Goal: Task Accomplishment & Management: Use online tool/utility

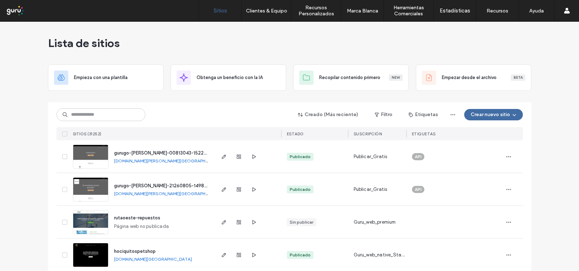
click at [73, 114] on input at bounding box center [101, 114] width 89 height 13
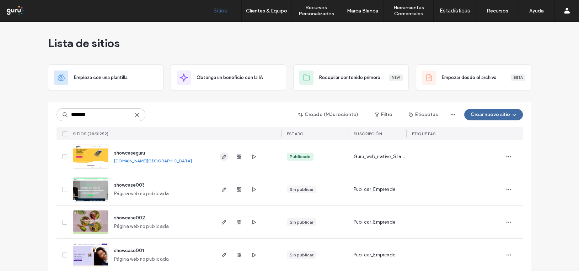
type input "********"
click at [223, 156] on use "button" at bounding box center [224, 156] width 4 height 4
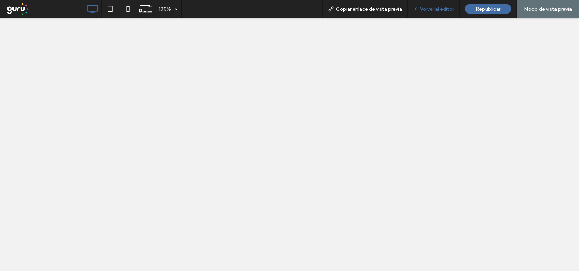
click at [441, 7] on span "Volver al editor" at bounding box center [437, 9] width 34 height 6
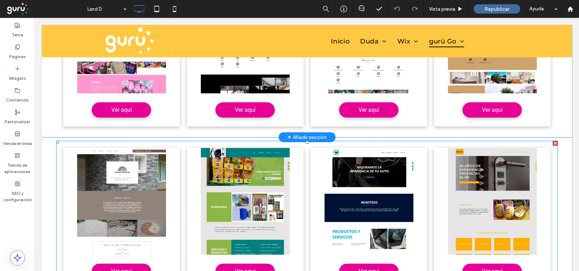
scroll to position [972, 0]
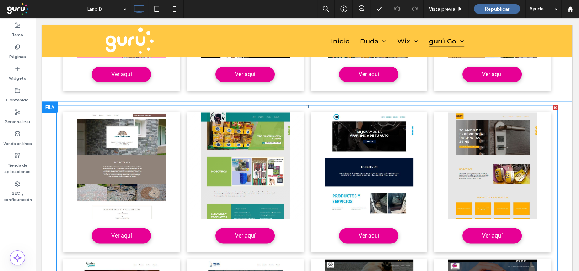
click at [298, 169] on link at bounding box center [245, 165] width 117 height 107
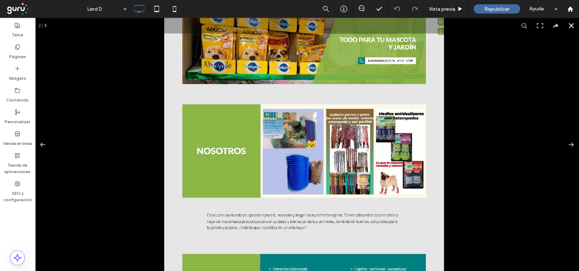
click at [521, 155] on div at bounding box center [436, 90] width 544 height 253
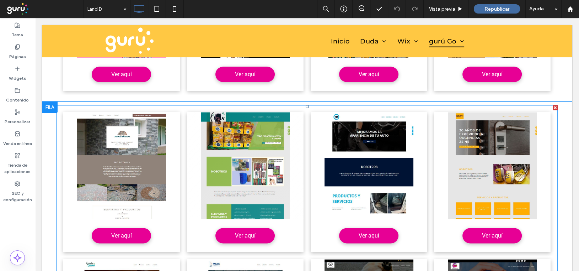
click at [188, 146] on link at bounding box center [245, 165] width 117 height 107
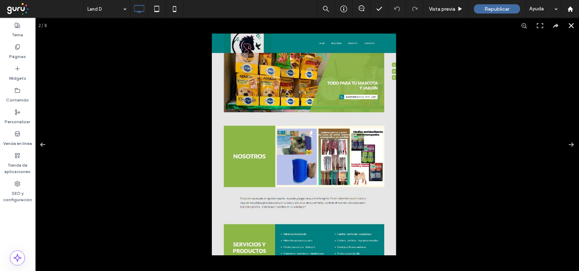
click at [564, 26] on button at bounding box center [572, 26] width 16 height 16
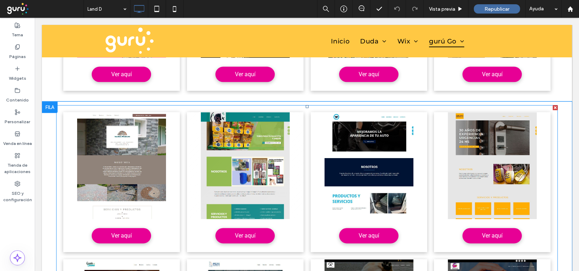
click at [196, 246] on span "RenueE 2 Write a short description. Ver aquí" at bounding box center [245, 235] width 117 height 33
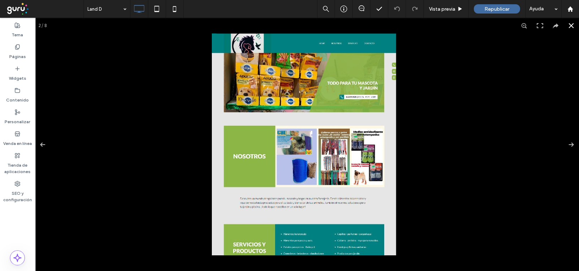
click at [566, 25] on button at bounding box center [572, 26] width 16 height 16
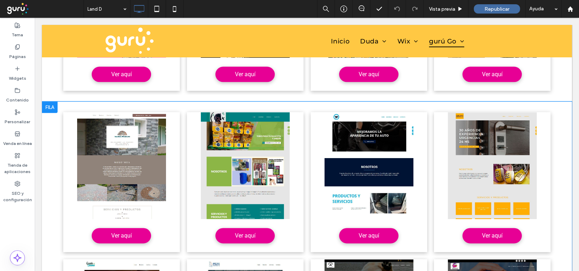
click at [49, 106] on div at bounding box center [50, 106] width 16 height 11
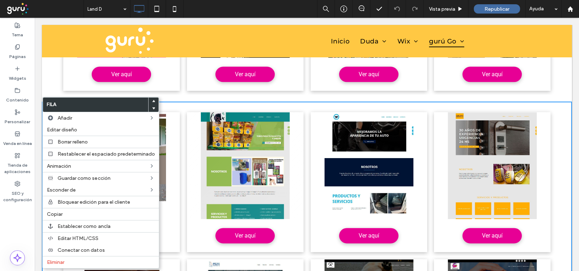
click at [297, 253] on li "RenueE 2 Write a short description. Ver aquí" at bounding box center [245, 181] width 124 height 147
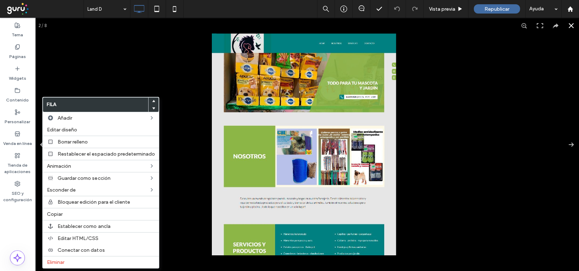
click at [160, 71] on div at bounding box center [307, 144] width 544 height 253
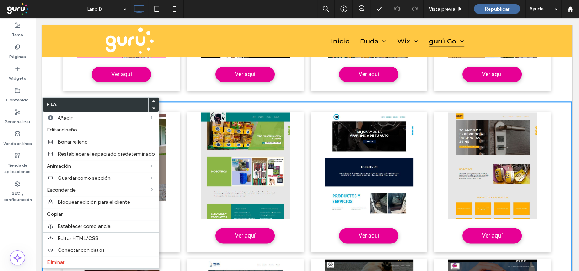
click at [551, 110] on div "Nolan 1 Write a short description. Ver aquí RenueE 2 Write a short description.…" at bounding box center [307, 255] width 502 height 301
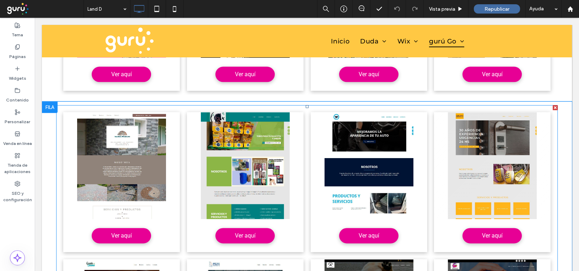
click at [548, 116] on li "Softel 1 Write a short description. Ver aquí" at bounding box center [493, 181] width 124 height 147
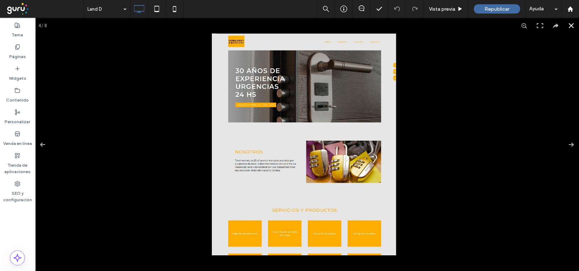
click at [567, 23] on button at bounding box center [572, 26] width 16 height 16
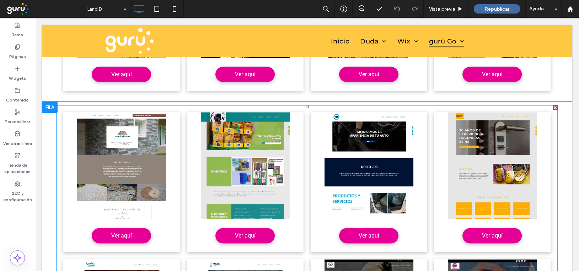
click at [237, 236] on span "Ver aquí" at bounding box center [245, 235] width 35 height 14
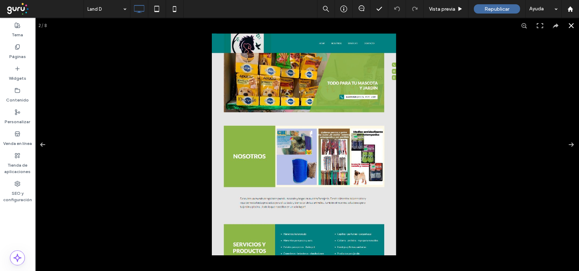
click at [565, 25] on button at bounding box center [572, 26] width 16 height 16
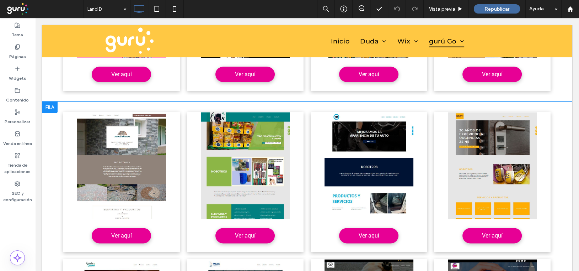
click at [43, 127] on div "Nolan 1 Write a short description. Ver aquí RenueE 2 Write a short description.…" at bounding box center [307, 263] width 530 height 325
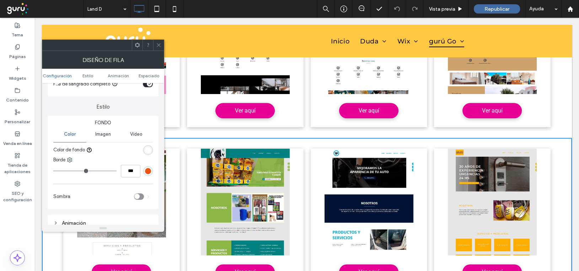
scroll to position [95, 0]
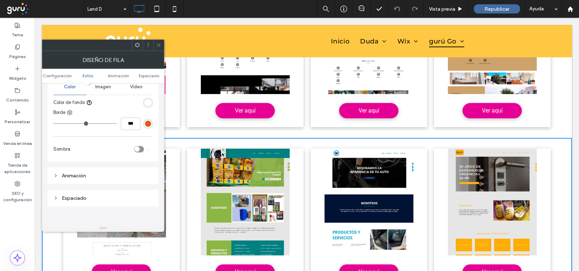
click at [157, 42] on icon at bounding box center [158, 44] width 5 height 5
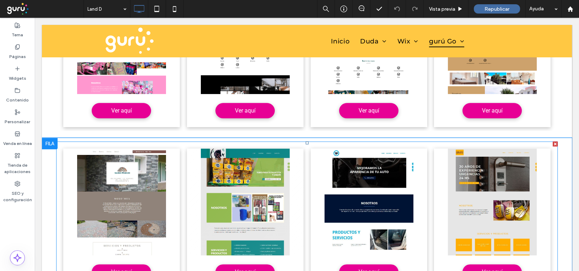
click at [187, 146] on li "RenueE 2 Write a short description. Ver aquí" at bounding box center [245, 218] width 124 height 147
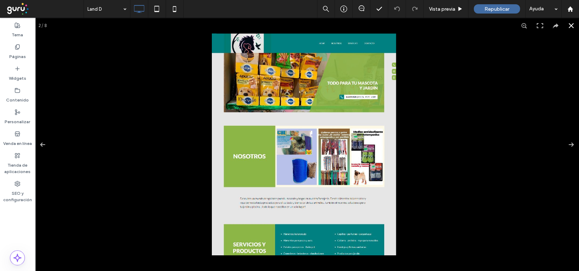
click at [453, 129] on div at bounding box center [391, 116] width 358 height 166
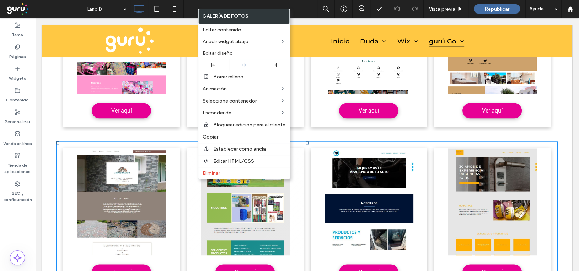
click at [183, 162] on li "RenueE 2 Write a short description. Ver aquí" at bounding box center [245, 218] width 124 height 147
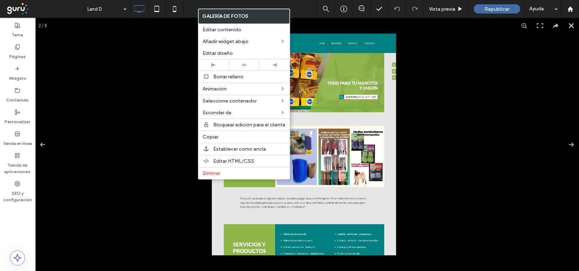
click at [473, 124] on div at bounding box center [391, 116] width 358 height 166
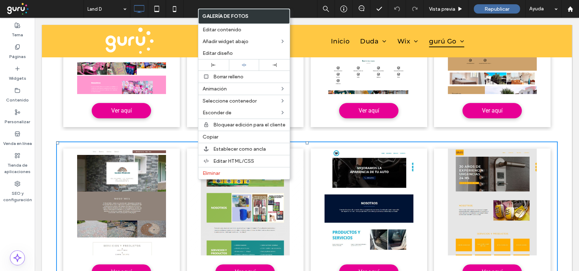
click at [280, 198] on link at bounding box center [245, 201] width 117 height 107
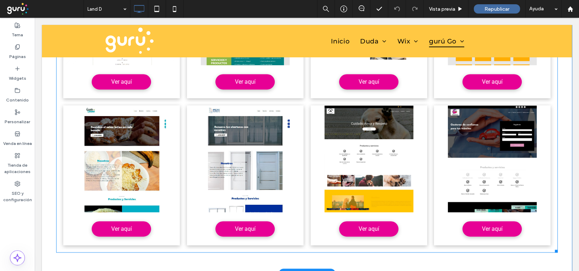
scroll to position [1066, 0]
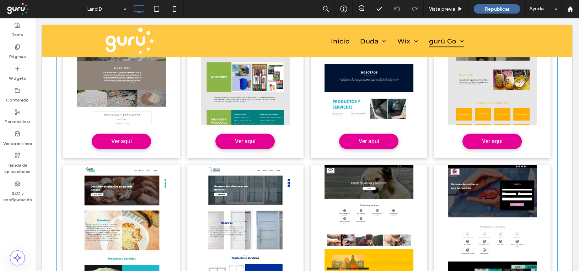
click at [71, 161] on li "Tandem 1 Write a short description. Ver aquí" at bounding box center [122, 234] width 124 height 147
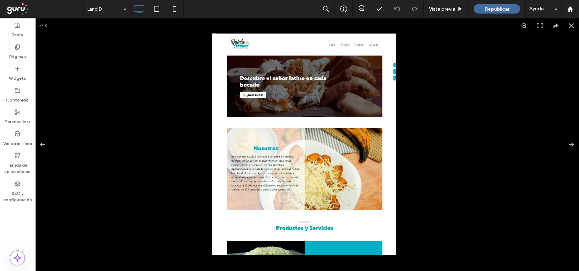
click at [229, 67] on img at bounding box center [304, 144] width 184 height 222
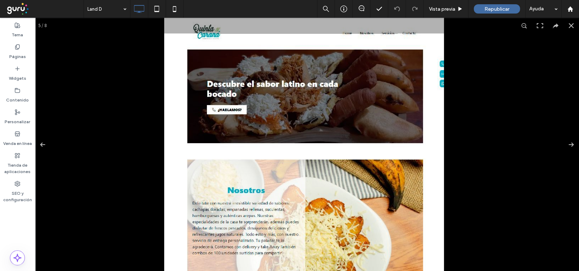
click at [164, 75] on img at bounding box center [304, 184] width 280 height 336
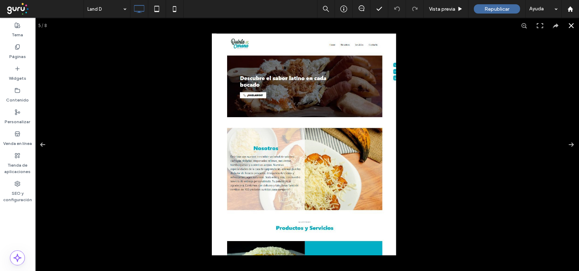
click at [565, 23] on button at bounding box center [572, 26] width 16 height 16
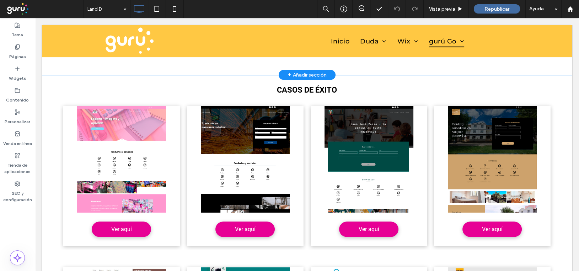
scroll to position [758, 0]
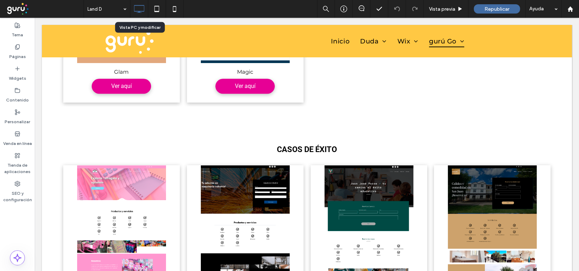
click at [141, 3] on icon at bounding box center [139, 9] width 14 height 14
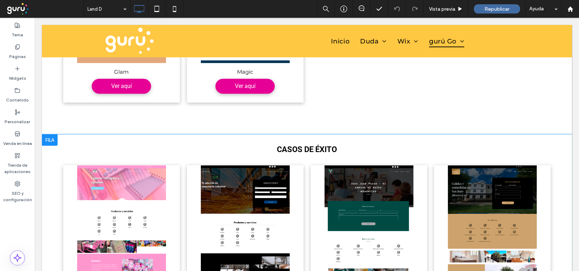
click at [71, 137] on div "CASOS DE ÉXITO Agregar título Write a short description. Ver aquí Agregar títul…" at bounding box center [307, 224] width 530 height 181
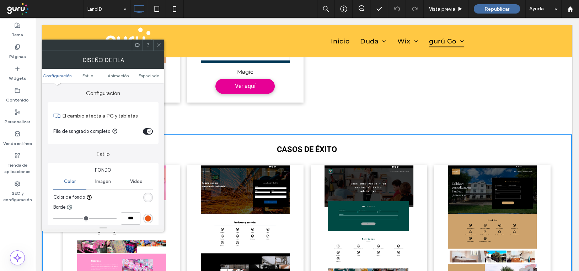
scroll to position [36, 0]
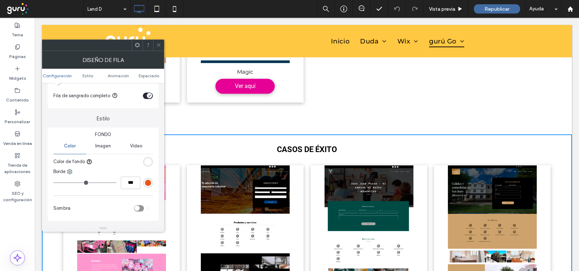
click at [158, 43] on icon at bounding box center [158, 44] width 5 height 5
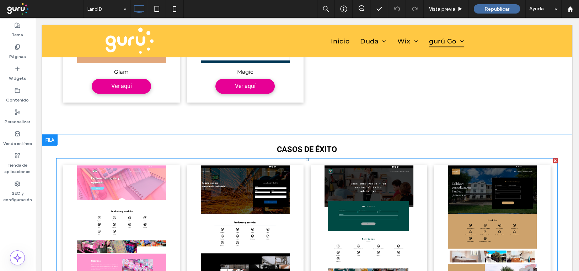
click at [166, 160] on div "Agregar título Write a short description. Ver aquí Agregar título Write a short…" at bounding box center [307, 235] width 502 height 154
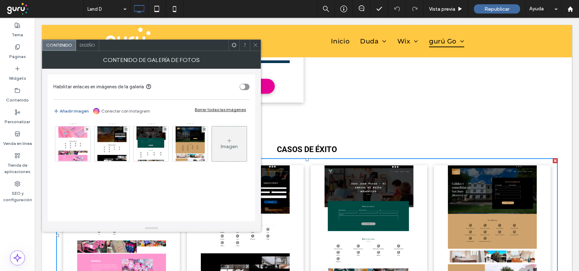
scroll to position [1, 0]
click at [255, 45] on icon at bounding box center [255, 44] width 5 height 5
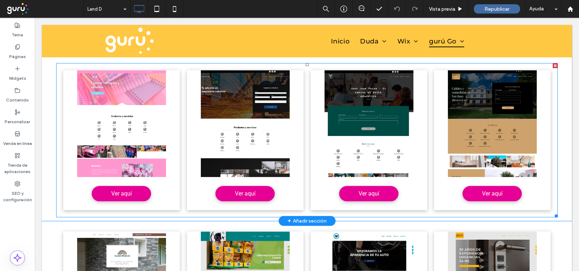
scroll to position [900, 0]
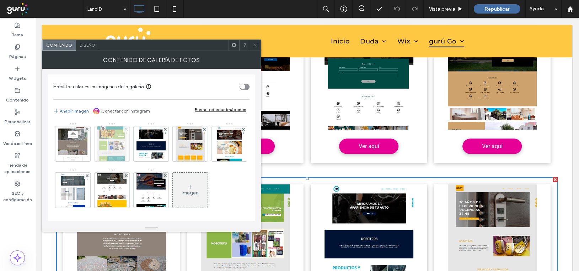
click at [125, 128] on icon at bounding box center [126, 129] width 3 height 3
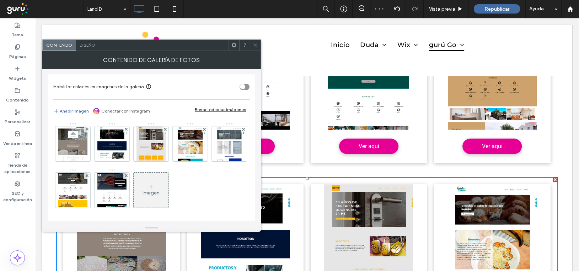
click at [255, 43] on icon at bounding box center [255, 44] width 5 height 5
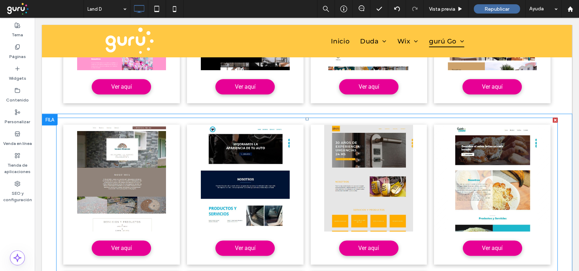
scroll to position [995, 0]
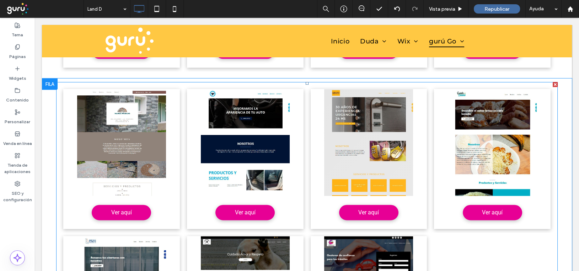
click at [372, 211] on span "Ver aquí" at bounding box center [368, 212] width 35 height 14
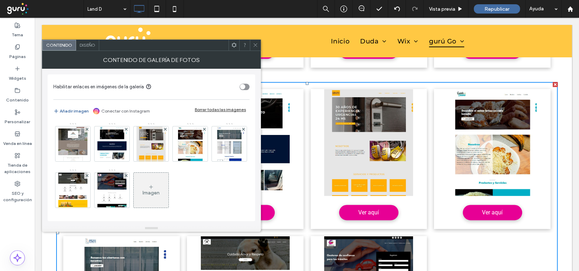
click at [257, 42] on span at bounding box center [255, 45] width 5 height 11
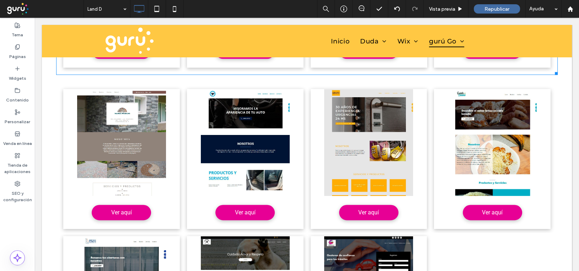
scroll to position [936, 0]
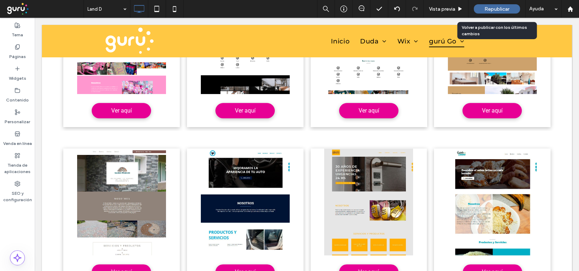
click at [494, 8] on span "Republicar" at bounding box center [497, 9] width 25 height 6
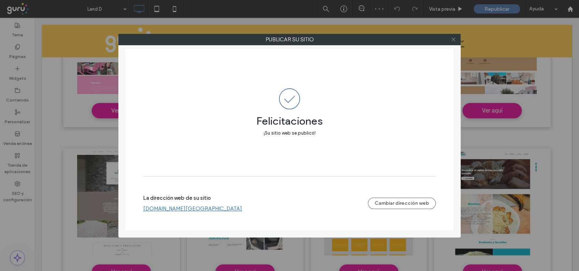
click at [453, 38] on use at bounding box center [454, 40] width 4 height 4
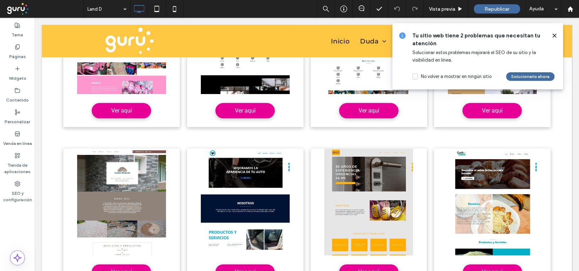
click at [555, 34] on icon at bounding box center [555, 36] width 6 height 6
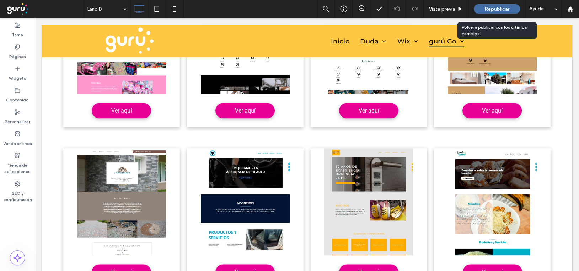
click at [492, 8] on span "Republicar" at bounding box center [497, 9] width 25 height 6
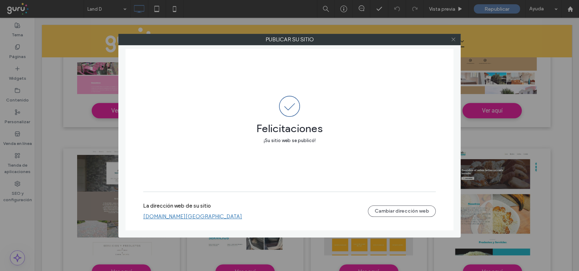
click at [452, 37] on icon at bounding box center [453, 39] width 5 height 5
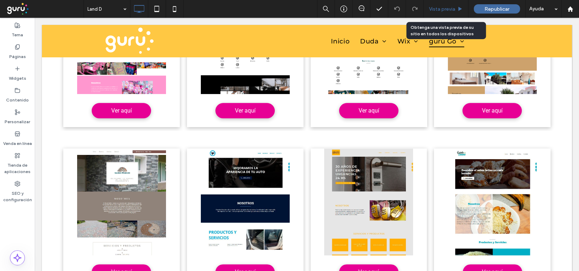
click at [445, 9] on span "Vista previa" at bounding box center [442, 9] width 26 height 6
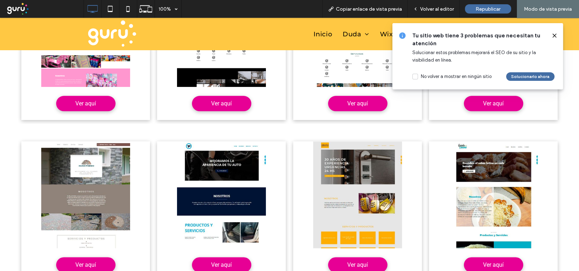
click at [553, 34] on icon at bounding box center [555, 36] width 6 height 6
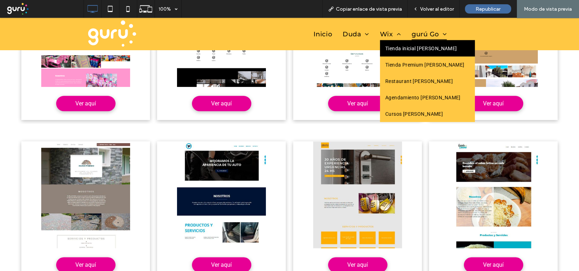
click at [395, 47] on span "Tienda inicial [PERSON_NAME]" at bounding box center [421, 48] width 72 height 6
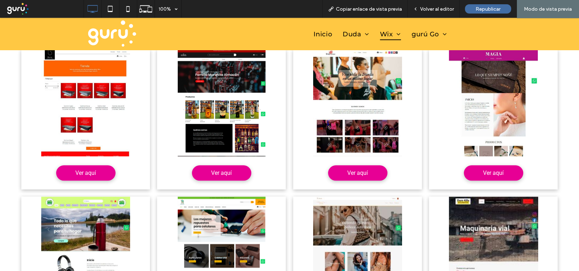
scroll to position [846, 0]
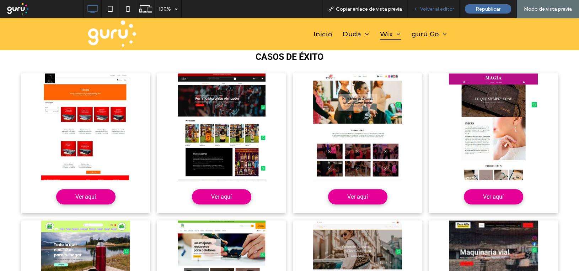
click at [436, 9] on span "Volver al editor" at bounding box center [437, 9] width 34 height 6
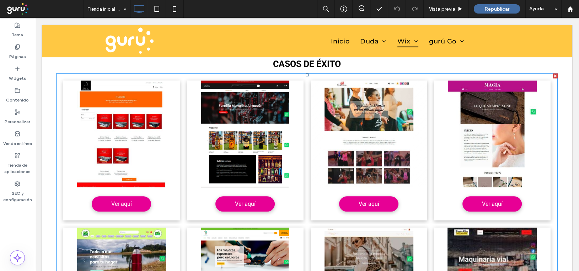
click at [369, 149] on link at bounding box center [369, 133] width 117 height 107
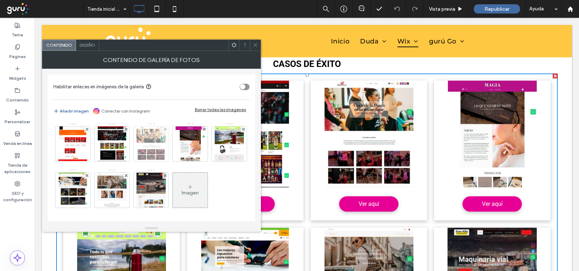
click at [150, 141] on img at bounding box center [151, 143] width 29 height 35
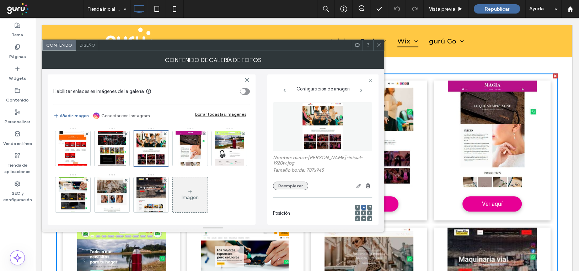
click at [284, 181] on button "Reemplazar" at bounding box center [290, 185] width 35 height 9
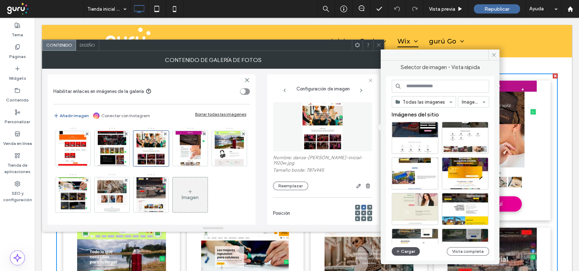
click at [405, 251] on button "Cargar" at bounding box center [406, 251] width 28 height 9
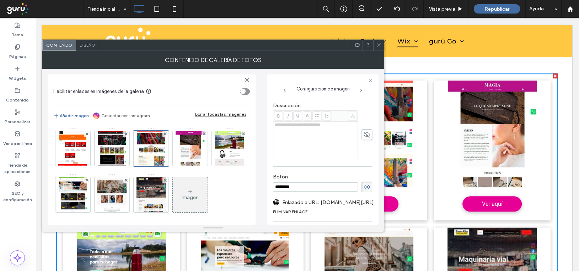
scroll to position [190, 0]
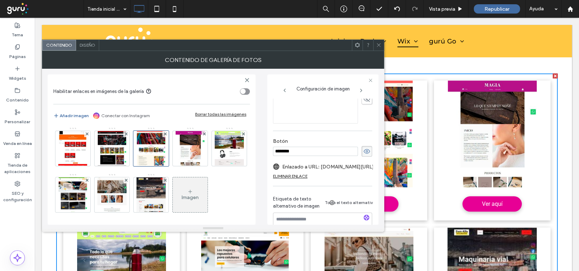
click at [298, 169] on label "Enlazado a URL: www.danzasiempre.com/" at bounding box center [328, 166] width 92 height 13
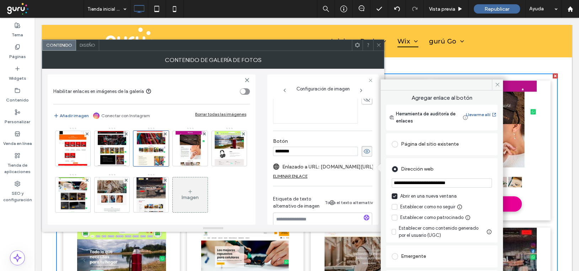
drag, startPoint x: 468, startPoint y: 182, endPoint x: 383, endPoint y: 178, distance: 85.1
click at [383, 178] on div "**********" at bounding box center [442, 188] width 122 height 197
paste input "***"
type input "**********"
drag, startPoint x: 498, startPoint y: 84, endPoint x: 394, endPoint y: 51, distance: 109.3
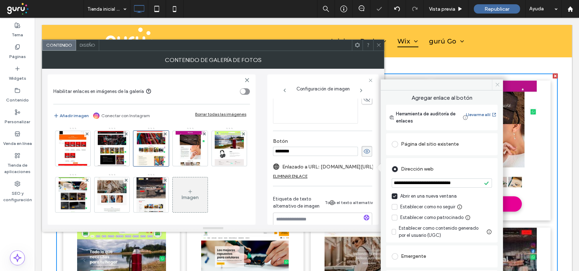
click at [498, 84] on icon at bounding box center [497, 84] width 5 height 5
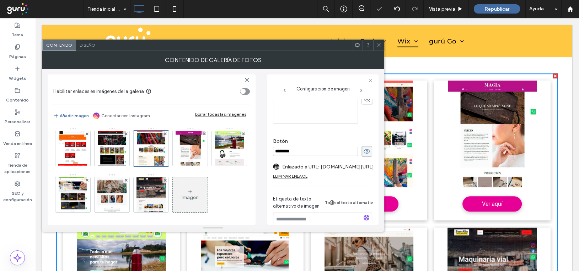
click at [379, 43] on icon at bounding box center [378, 44] width 5 height 5
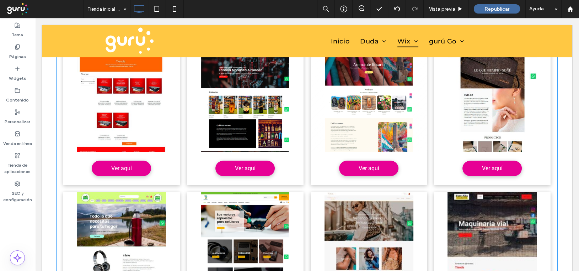
scroll to position [917, 0]
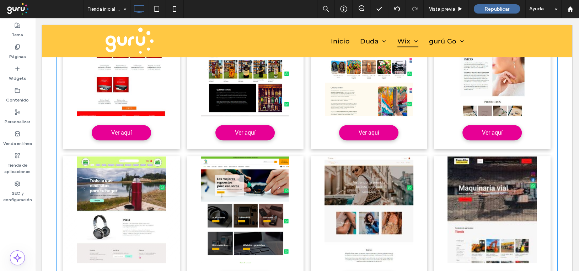
click at [138, 199] on link at bounding box center [121, 209] width 117 height 107
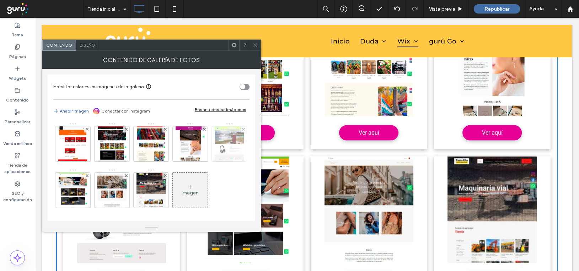
click at [215, 161] on img at bounding box center [229, 143] width 29 height 35
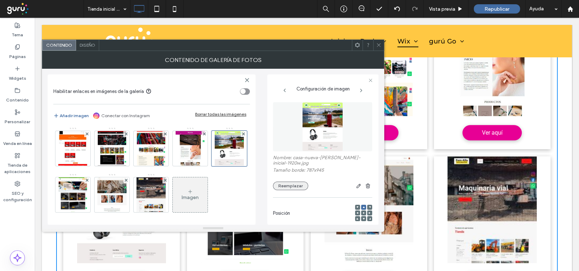
click at [294, 181] on button "Reemplazar" at bounding box center [290, 185] width 35 height 9
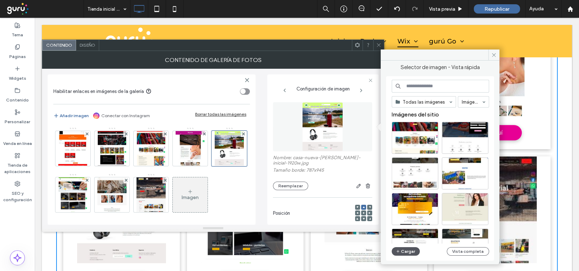
click at [409, 249] on button "Cargar" at bounding box center [406, 251] width 28 height 9
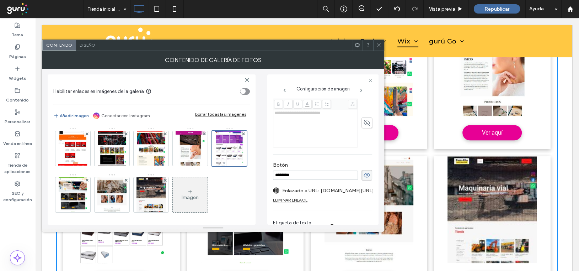
scroll to position [190, 0]
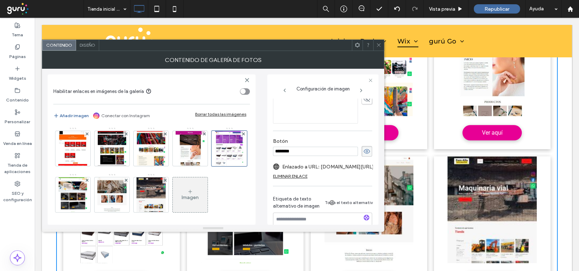
click at [309, 170] on label "Enlazado a URL: www.afcasanueva.com/" at bounding box center [328, 166] width 92 height 13
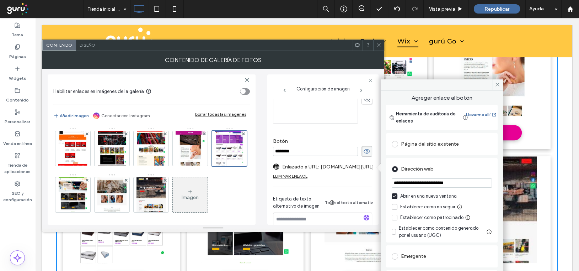
click at [426, 184] on input "**********" at bounding box center [442, 182] width 100 height 9
paste input "****"
type input "**********"
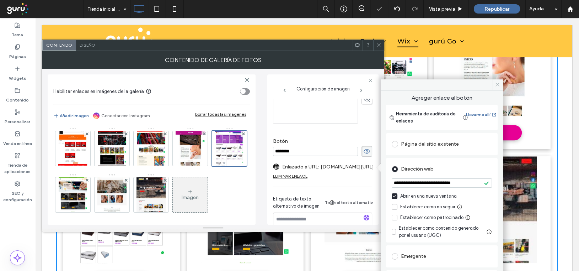
drag, startPoint x: 498, startPoint y: 85, endPoint x: 366, endPoint y: 37, distance: 139.9
click at [498, 85] on use at bounding box center [498, 85] width 4 height 4
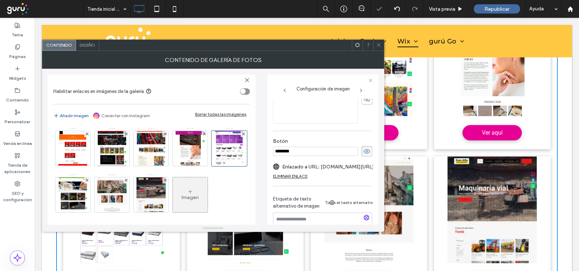
click at [378, 45] on icon at bounding box center [378, 44] width 5 height 5
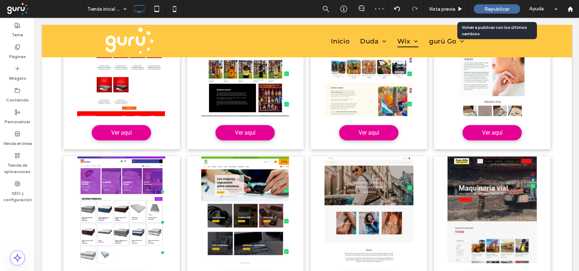
click at [487, 7] on span "Republicar" at bounding box center [497, 9] width 25 height 6
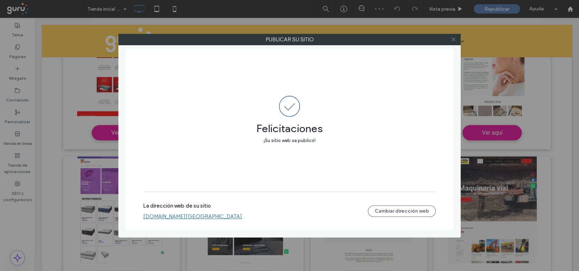
click at [453, 37] on icon at bounding box center [453, 39] width 5 height 5
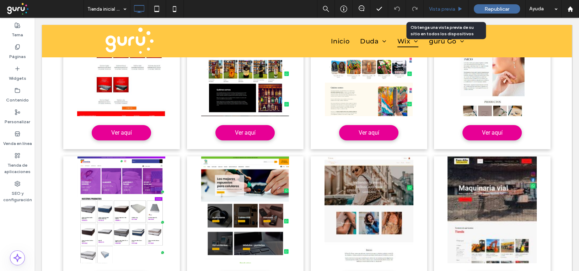
click at [446, 8] on span "Vista previa" at bounding box center [442, 9] width 26 height 6
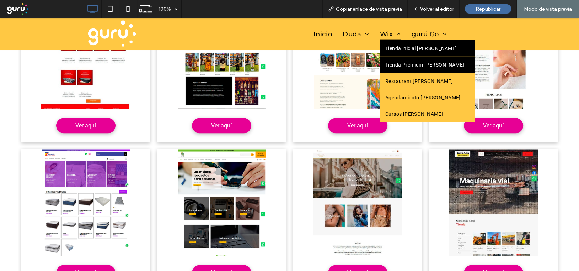
click at [394, 63] on span "Tienda Premium [PERSON_NAME]" at bounding box center [424, 65] width 79 height 6
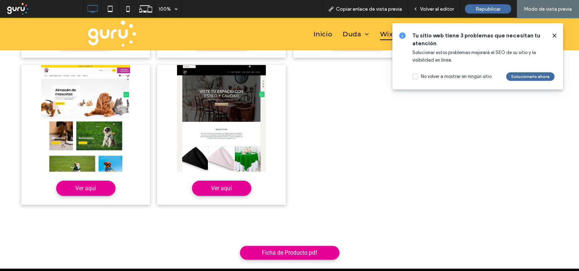
scroll to position [924, 0]
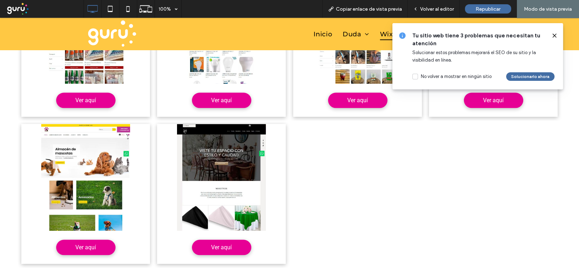
click at [553, 33] on icon at bounding box center [555, 36] width 6 height 6
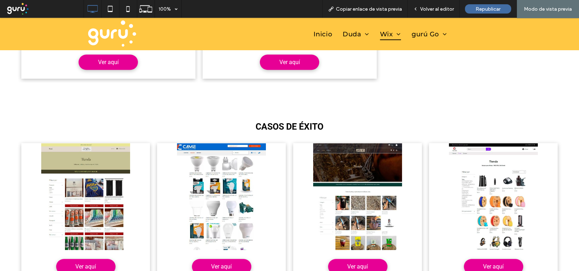
scroll to position [830, 0]
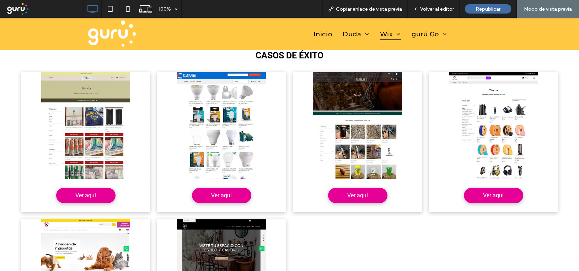
click at [85, 198] on span "Ver aquí" at bounding box center [85, 195] width 35 height 14
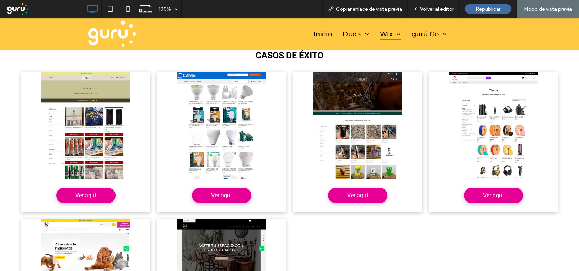
click at [152, 59] on p "CASOS DE ÉXITO" at bounding box center [289, 55] width 551 height 10
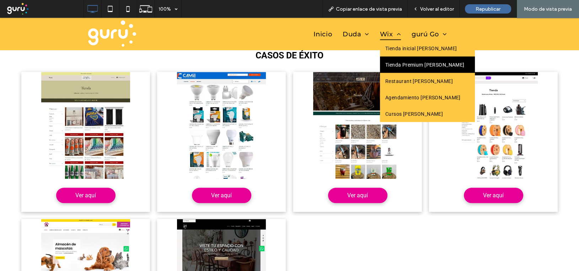
click at [401, 67] on span "Tienda Premium [PERSON_NAME]" at bounding box center [424, 65] width 79 height 6
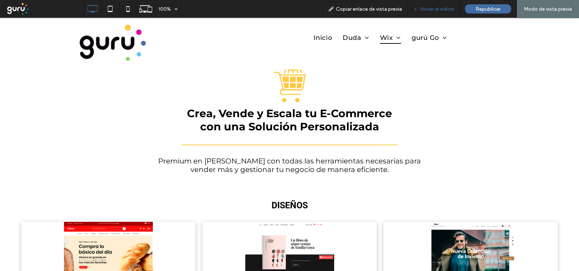
click at [427, 8] on span "Volver al editor" at bounding box center [437, 9] width 34 height 6
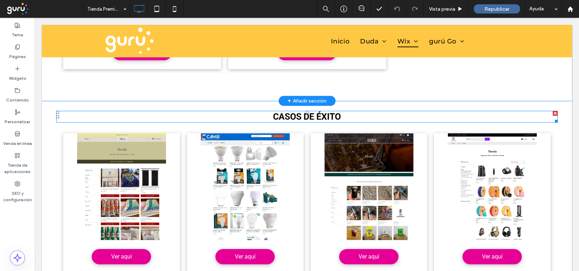
scroll to position [841, 0]
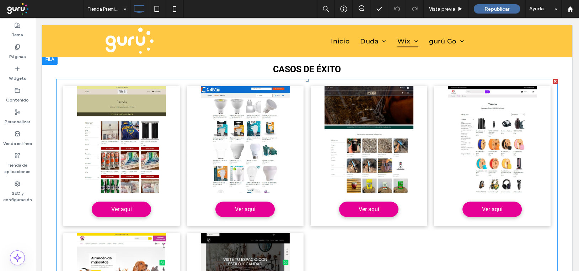
click at [248, 158] on link at bounding box center [245, 139] width 117 height 107
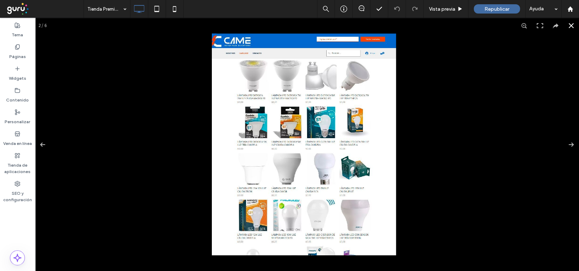
click at [449, 107] on div at bounding box center [391, 116] width 358 height 166
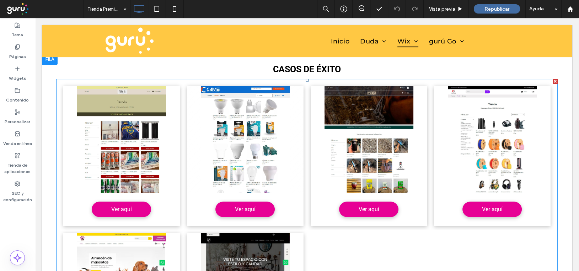
click at [183, 82] on li "Agregar título Write a short description. Ver aquí" at bounding box center [245, 155] width 124 height 147
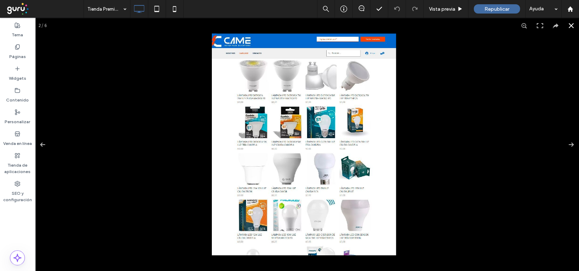
click at [450, 60] on div at bounding box center [391, 116] width 358 height 166
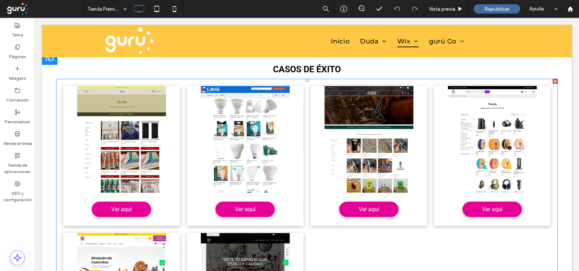
click at [244, 83] on li "Agregar título Write a short description. Ver aquí" at bounding box center [245, 155] width 124 height 147
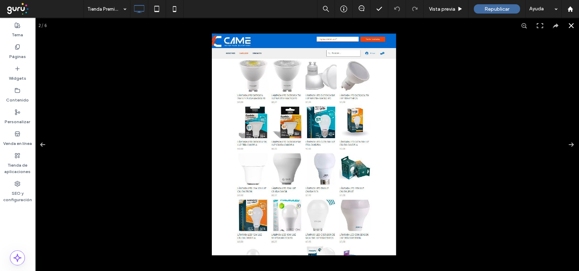
click at [453, 98] on div at bounding box center [391, 116] width 358 height 166
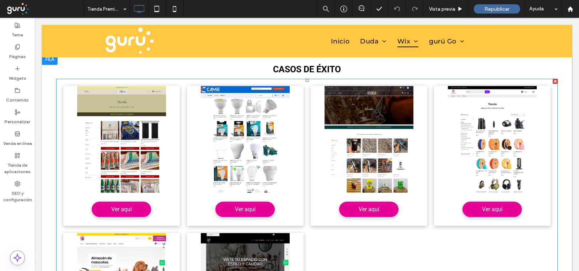
click at [83, 79] on div "Agregar título Write a short description. Ver aquí Agregar título Write a short…" at bounding box center [307, 229] width 502 height 301
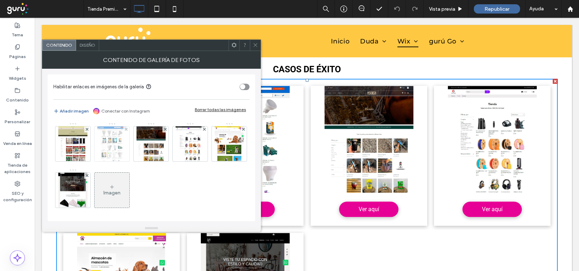
click at [116, 146] on img at bounding box center [111, 143] width 29 height 35
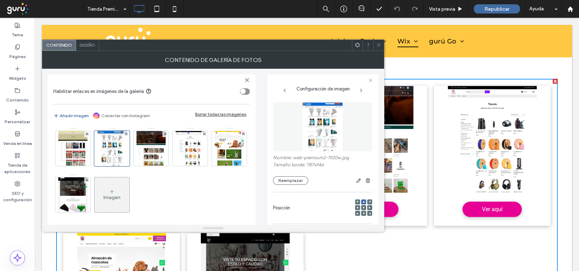
scroll to position [36, 0]
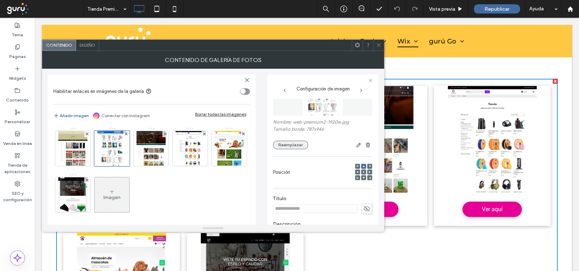
click at [300, 145] on button "Reemplazar" at bounding box center [290, 144] width 35 height 9
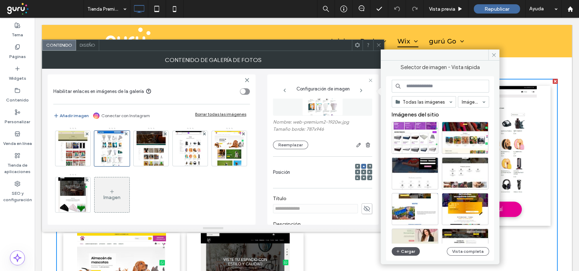
click at [405, 250] on button "Cargar" at bounding box center [406, 251] width 28 height 9
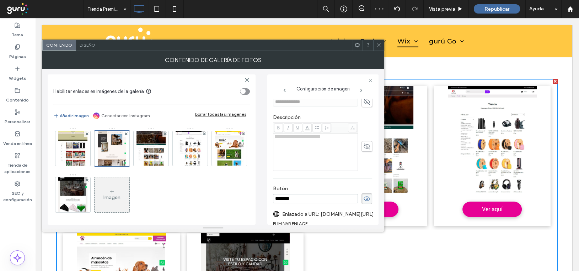
scroll to position [190, 0]
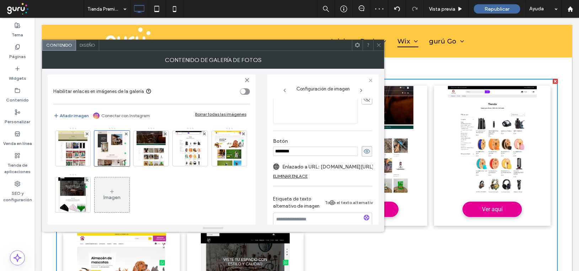
click at [311, 169] on label "Enlazado a URL: www.camematerialeselectricos.com/" at bounding box center [328, 166] width 92 height 13
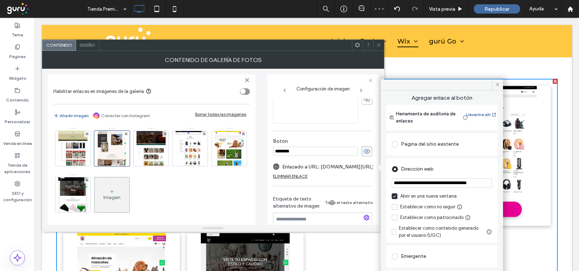
click at [415, 183] on input "**********" at bounding box center [442, 182] width 100 height 9
paste input "url"
type input "**********"
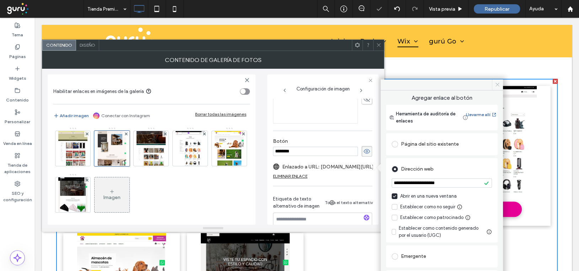
click at [496, 85] on icon at bounding box center [497, 84] width 5 height 5
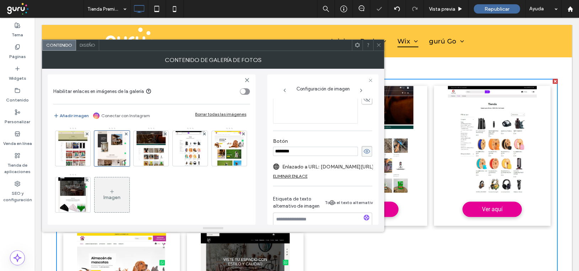
click at [380, 43] on icon at bounding box center [378, 44] width 5 height 5
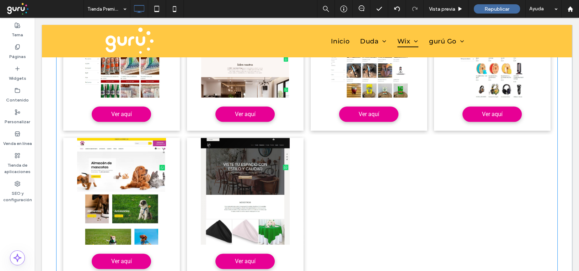
scroll to position [972, 0]
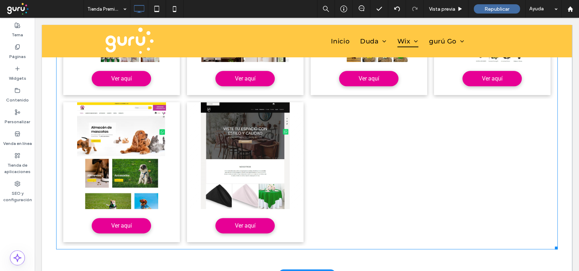
click at [295, 174] on link at bounding box center [245, 155] width 117 height 107
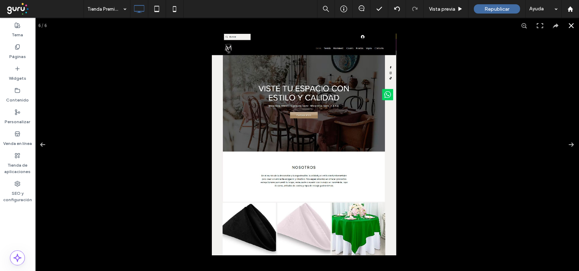
click at [438, 164] on div at bounding box center [307, 144] width 544 height 253
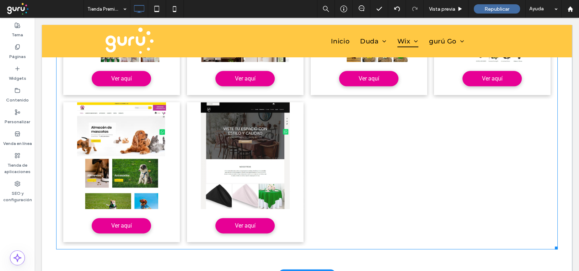
click at [187, 98] on li "Agregar título Ver aquí" at bounding box center [245, 171] width 124 height 147
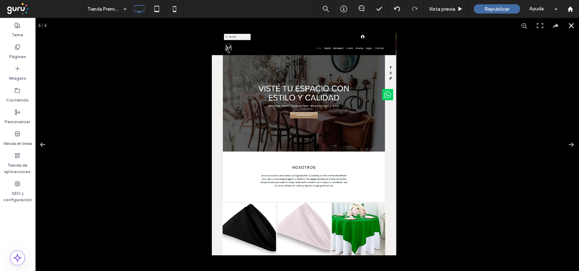
click at [449, 123] on div at bounding box center [307, 144] width 544 height 253
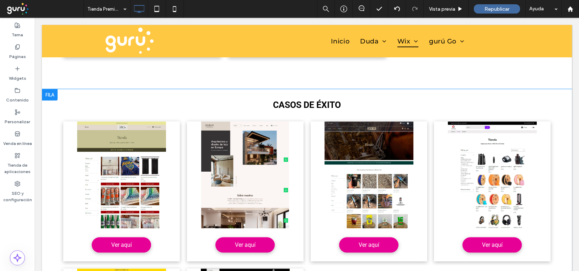
scroll to position [782, 0]
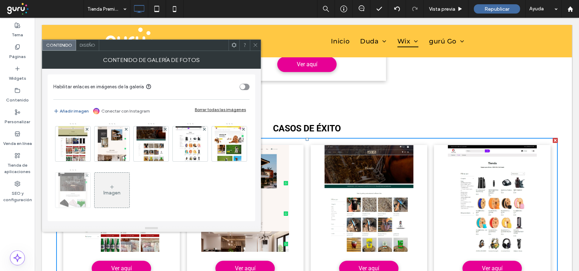
scroll to position [1, 0]
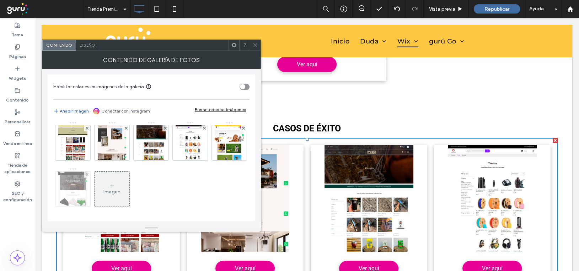
click at [87, 186] on img at bounding box center [72, 188] width 29 height 35
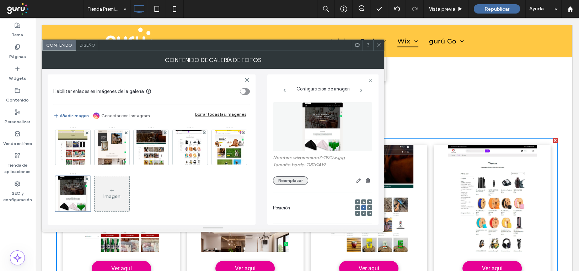
click at [288, 181] on button "Reemplazar" at bounding box center [290, 180] width 35 height 9
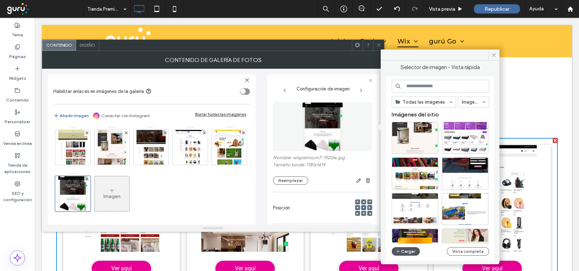
click at [407, 253] on button "Cargar" at bounding box center [406, 251] width 28 height 9
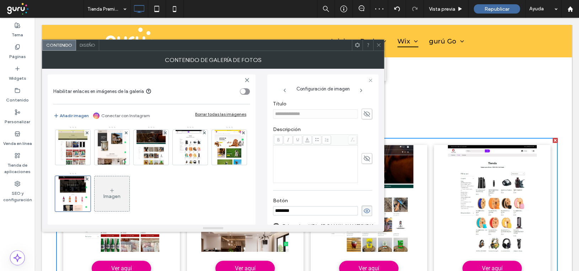
scroll to position [178, 0]
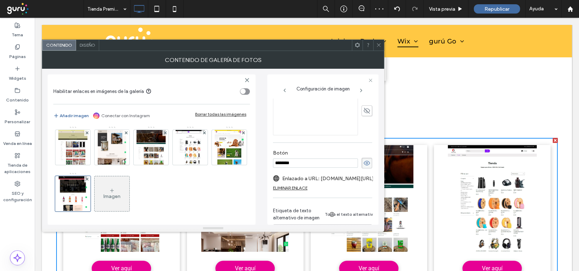
click at [335, 178] on label "Enlazado a URL: www.manteleriacarim.com.ar/" at bounding box center [328, 178] width 92 height 13
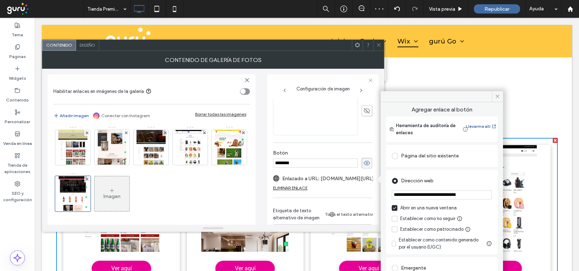
scroll to position [47, 0]
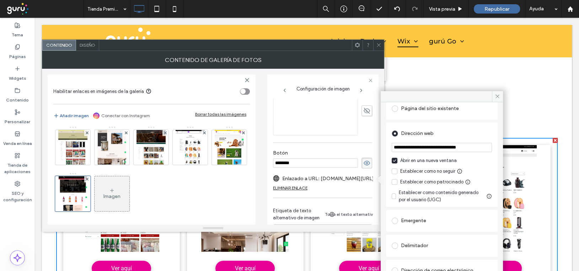
click at [431, 145] on input "**********" at bounding box center [442, 147] width 100 height 9
paste input "url"
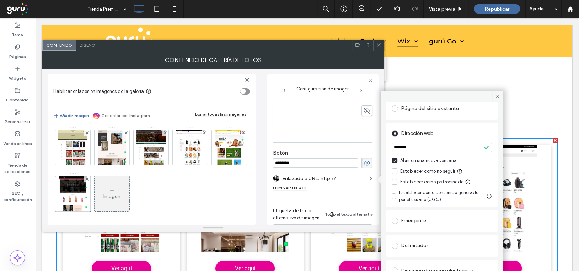
drag, startPoint x: 392, startPoint y: 144, endPoint x: 382, endPoint y: 143, distance: 10.5
click at [382, 143] on div "Agregar enlace al botón Herramienta de auditoría de enlaces Llevarme allí Págin…" at bounding box center [442, 200] width 122 height 197
paste input "**********"
type input "**********"
click at [498, 96] on use at bounding box center [498, 97] width 4 height 4
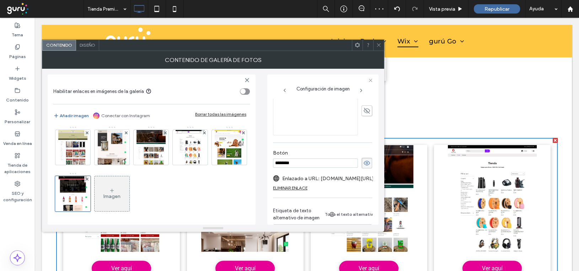
click at [379, 44] on use at bounding box center [379, 45] width 4 height 4
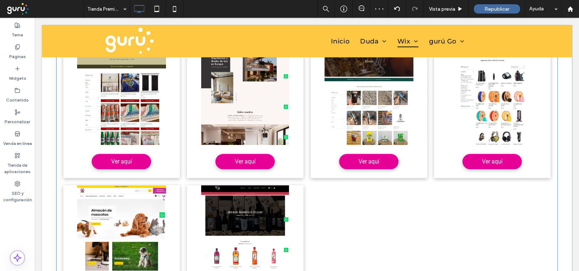
scroll to position [948, 0]
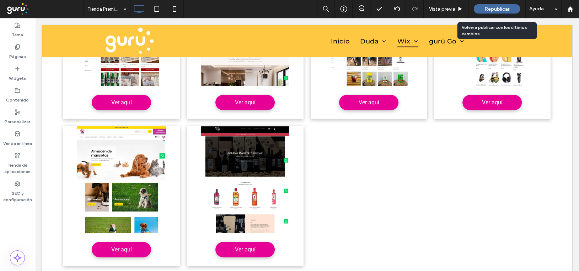
click at [494, 11] on span "Republicar" at bounding box center [497, 9] width 25 height 6
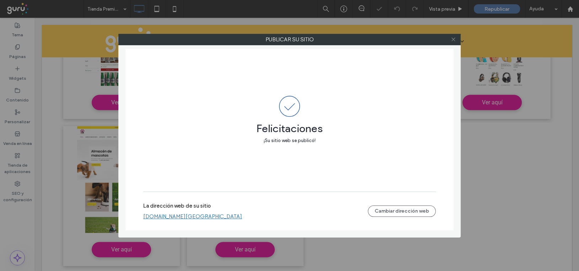
click at [453, 40] on icon at bounding box center [453, 39] width 5 height 5
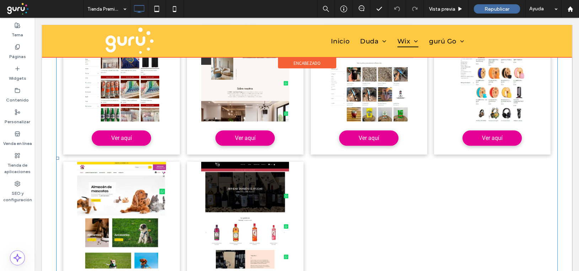
scroll to position [853, 0]
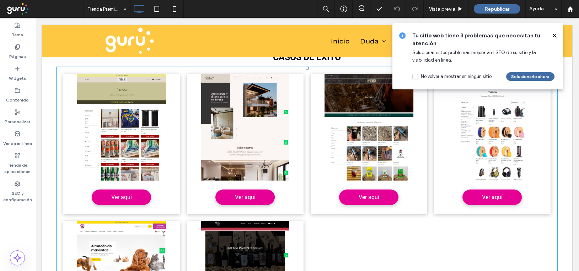
click at [190, 68] on div "Agregar título Write a short description. Ver aquí Agregar título Write a short…" at bounding box center [307, 216] width 502 height 301
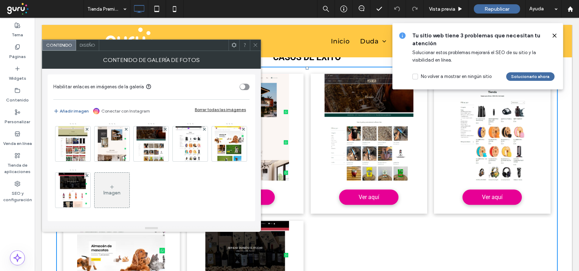
click at [115, 187] on icon at bounding box center [112, 187] width 6 height 6
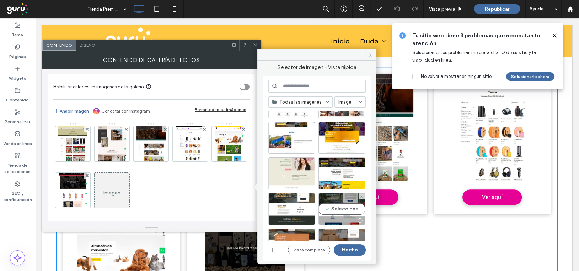
scroll to position [59, 0]
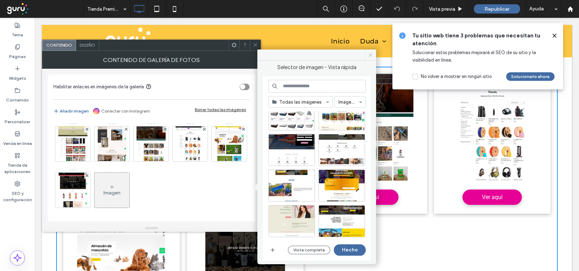
click at [369, 53] on icon at bounding box center [370, 54] width 5 height 5
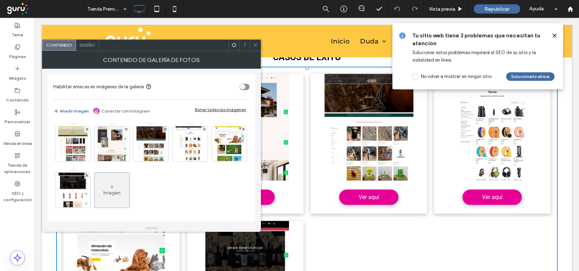
click at [115, 186] on icon at bounding box center [112, 187] width 6 height 6
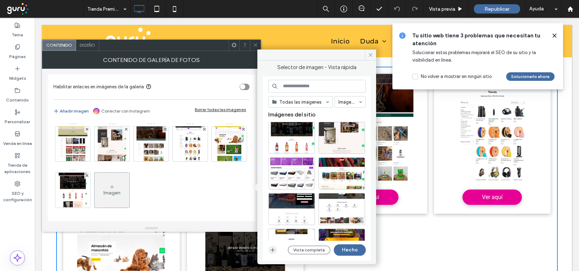
click at [270, 250] on icon "button" at bounding box center [273, 250] width 6 height 6
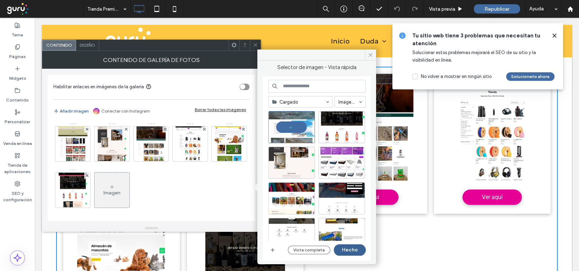
drag, startPoint x: 350, startPoint y: 250, endPoint x: 316, endPoint y: 232, distance: 38.2
click at [350, 250] on button "Hecho" at bounding box center [350, 249] width 32 height 11
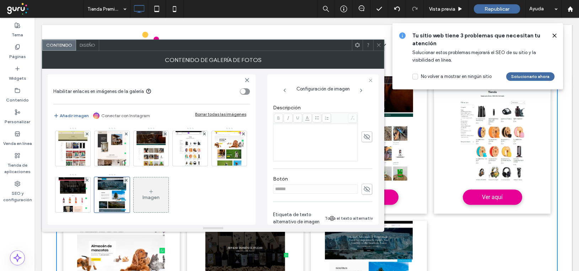
scroll to position [105, 0]
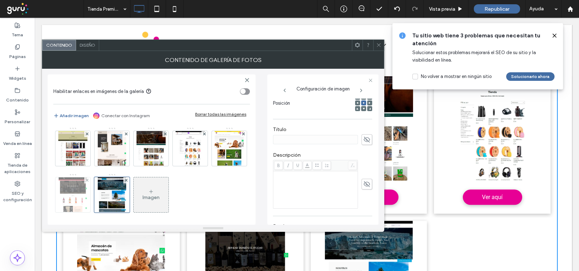
click at [87, 188] on img at bounding box center [73, 194] width 29 height 35
click at [91, 187] on div at bounding box center [73, 195] width 36 height 36
click at [370, 79] on use at bounding box center [370, 80] width 3 height 3
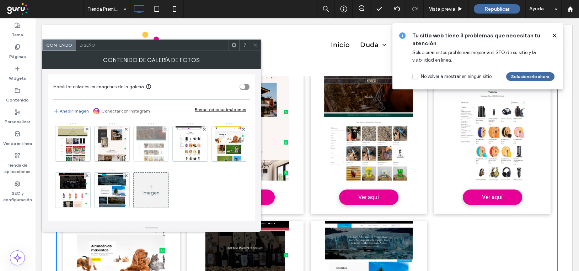
click at [150, 144] on img at bounding box center [151, 143] width 29 height 35
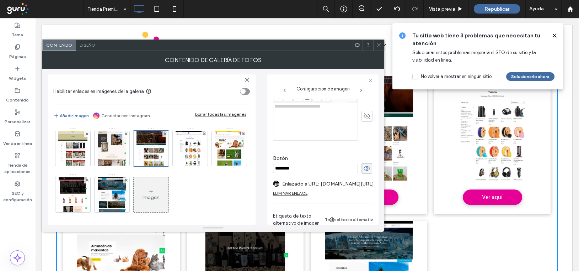
scroll to position [209, 0]
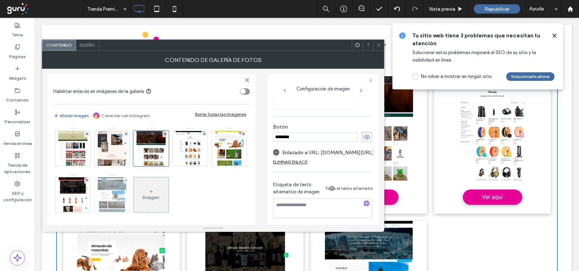
click at [127, 193] on img at bounding box center [112, 194] width 29 height 35
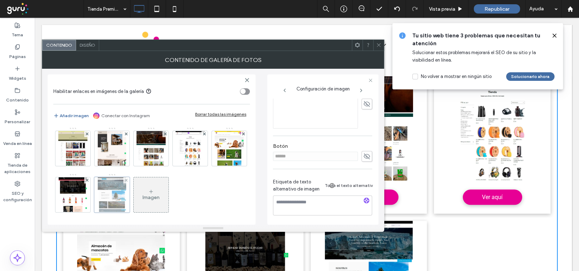
scroll to position [187, 0]
click at [363, 154] on icon at bounding box center [366, 156] width 7 height 8
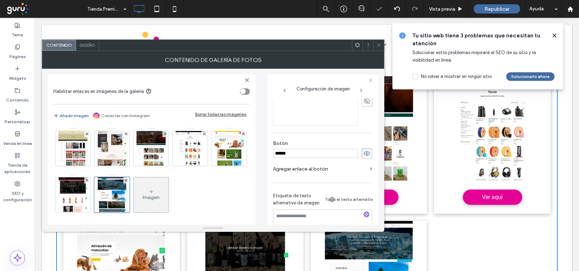
scroll to position [204, 0]
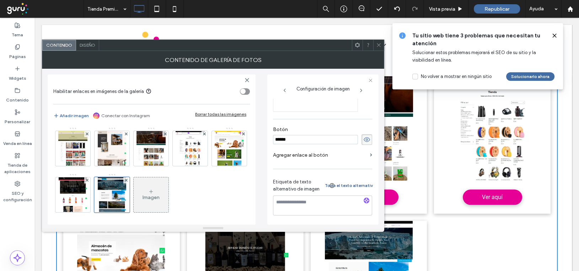
click at [342, 184] on button "Todo el texto alternativo" at bounding box center [353, 185] width 37 height 9
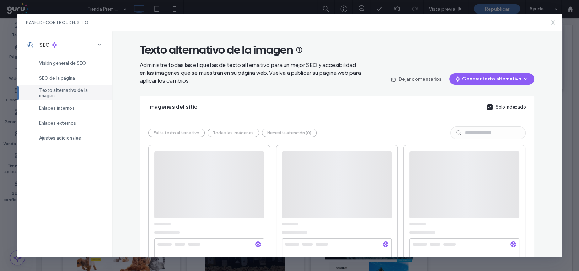
click at [553, 21] on icon at bounding box center [553, 23] width 6 height 6
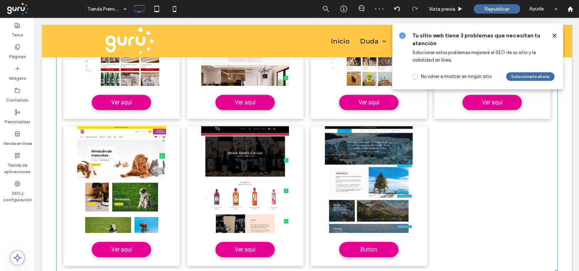
scroll to position [977, 0]
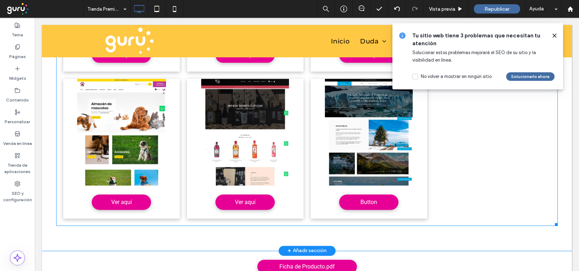
click at [267, 137] on link at bounding box center [245, 132] width 117 height 107
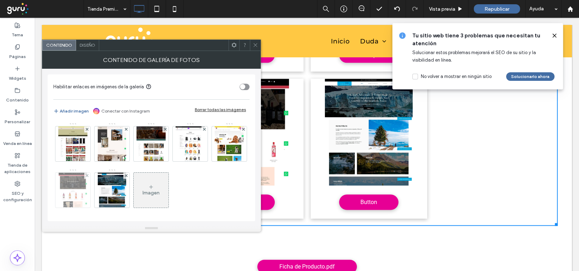
click at [87, 192] on img at bounding box center [73, 189] width 29 height 35
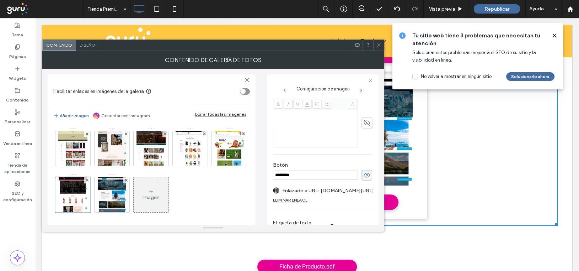
scroll to position [178, 0]
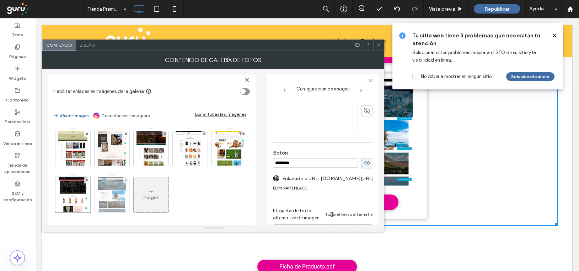
click at [127, 187] on img at bounding box center [112, 194] width 29 height 35
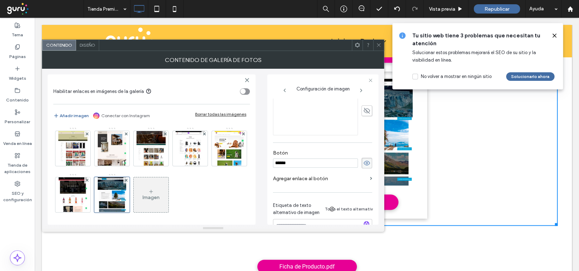
click at [295, 162] on input "******" at bounding box center [315, 162] width 85 height 9
drag, startPoint x: 296, startPoint y: 162, endPoint x: 274, endPoint y: 162, distance: 21.7
click at [274, 162] on input "******" at bounding box center [315, 162] width 85 height 9
type input "********"
click at [316, 181] on label "Agregar enlace al botón" at bounding box center [320, 178] width 94 height 13
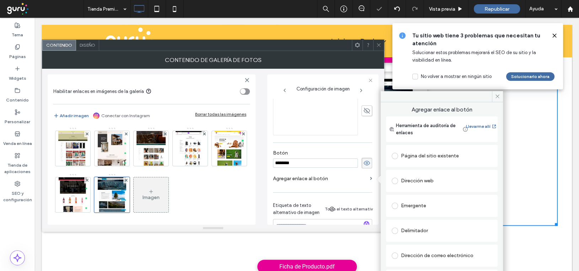
click at [398, 181] on label at bounding box center [396, 180] width 9 height 6
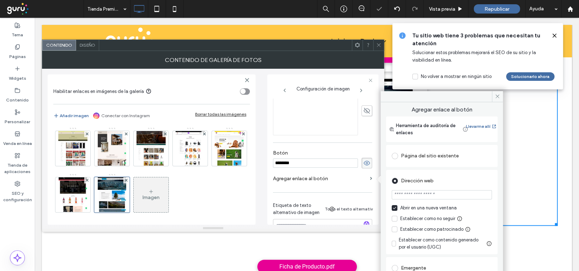
click at [406, 194] on input "url" at bounding box center [442, 194] width 100 height 9
paste input "**********"
type input "**********"
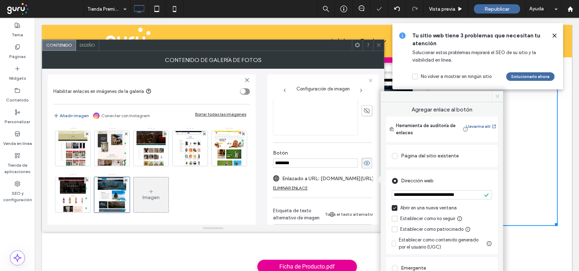
click at [497, 96] on icon at bounding box center [497, 96] width 5 height 5
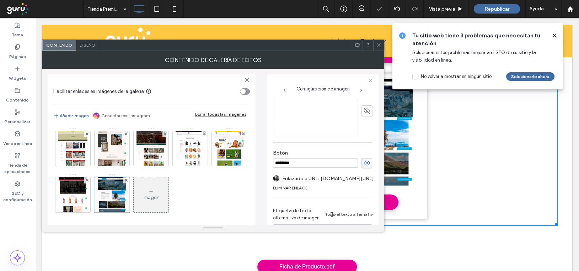
click at [377, 42] on icon at bounding box center [378, 44] width 5 height 5
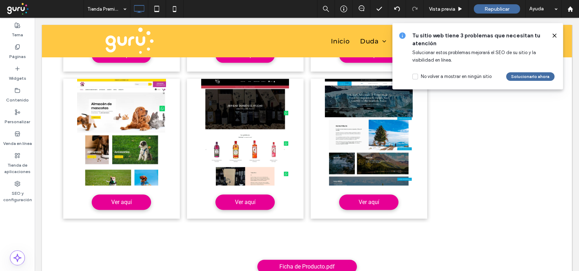
click at [553, 35] on icon at bounding box center [555, 36] width 6 height 6
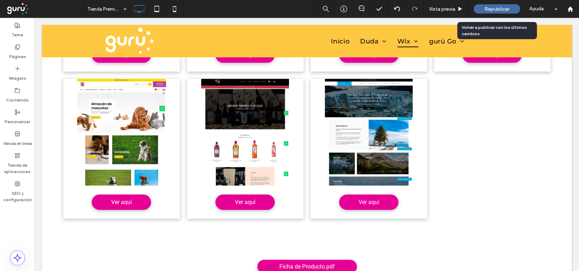
click at [498, 7] on span "Republicar" at bounding box center [497, 9] width 25 height 6
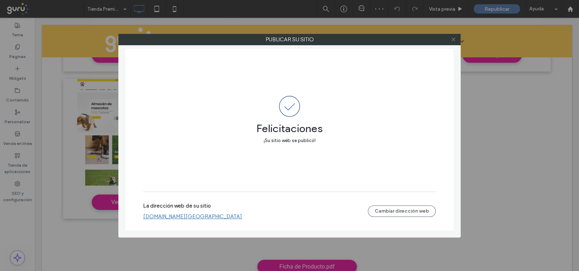
click at [454, 39] on use at bounding box center [454, 40] width 4 height 4
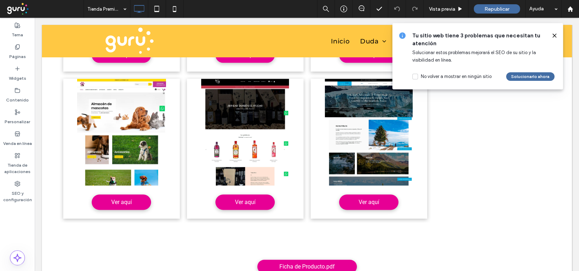
drag, startPoint x: 555, startPoint y: 34, endPoint x: 269, endPoint y: 33, distance: 285.5
click at [555, 34] on icon at bounding box center [555, 36] width 6 height 6
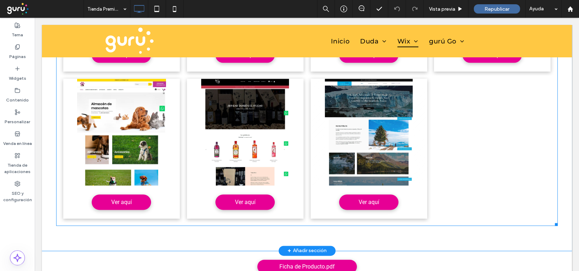
click at [311, 77] on li "Ver aquí" at bounding box center [369, 148] width 124 height 147
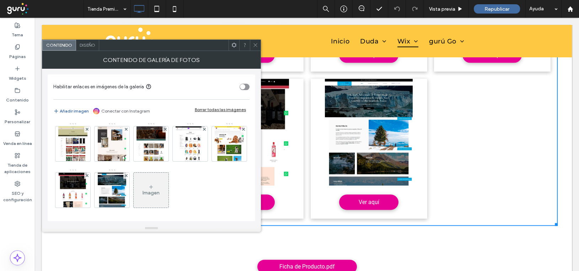
click at [160, 195] on div "Imagen" at bounding box center [151, 193] width 17 height 6
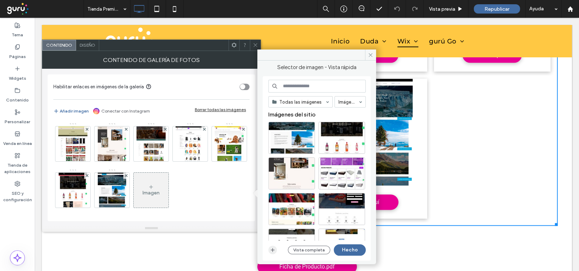
click at [271, 249] on use "button" at bounding box center [273, 250] width 4 height 4
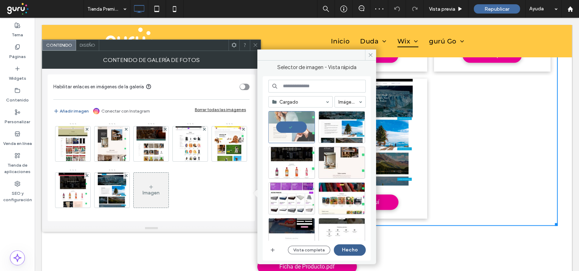
click at [347, 247] on button "Hecho" at bounding box center [350, 249] width 32 height 11
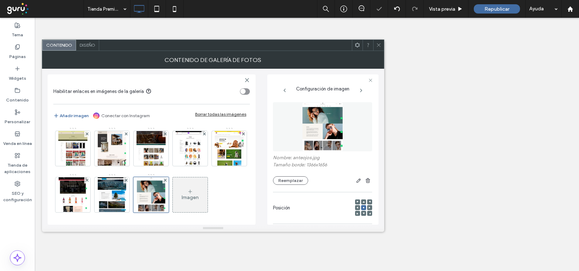
click at [252, 155] on div "Habilitar enlaces en imágenes de la galería Añadir imagen Conectar con Instagra…" at bounding box center [213, 147] width 331 height 156
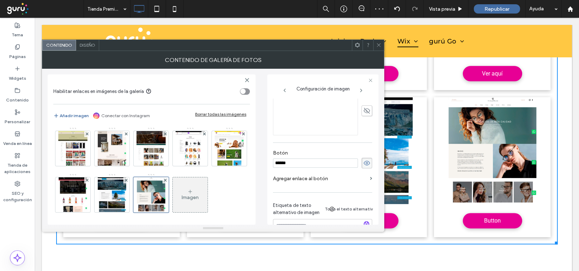
scroll to position [996, 0]
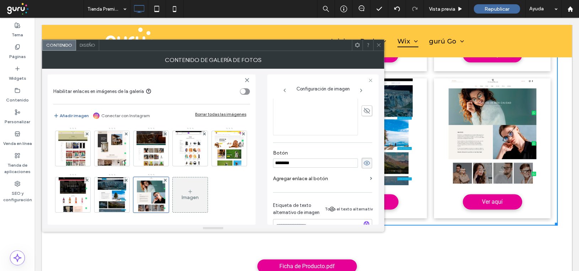
type input "********"
click at [366, 178] on section "Agregar enlace al botón" at bounding box center [322, 180] width 99 height 17
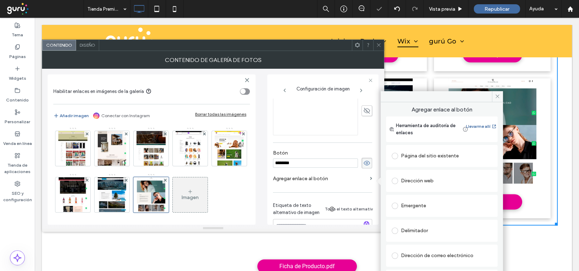
click at [397, 177] on label at bounding box center [396, 180] width 9 height 6
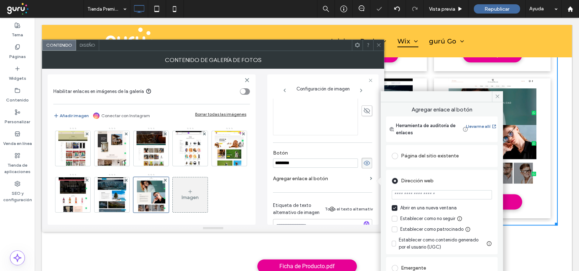
click at [410, 193] on input "url" at bounding box center [442, 194] width 100 height 9
drag, startPoint x: 410, startPoint y: 195, endPoint x: 379, endPoint y: 193, distance: 31.3
click at [379, 193] on div "Agregar enlace al botón Herramienta de auditoría de enlaces Llevarme allí Págin…" at bounding box center [213, 141] width 342 height 181
paste input "**********"
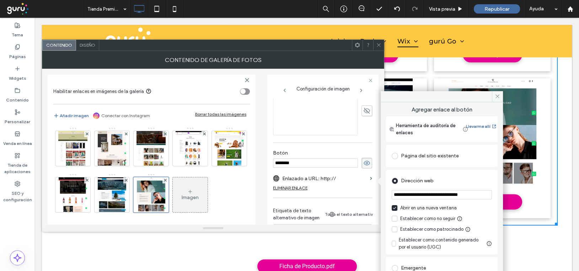
scroll to position [0, 1]
type input "**********"
drag, startPoint x: 497, startPoint y: 95, endPoint x: 431, endPoint y: 59, distance: 75.3
click at [497, 95] on icon at bounding box center [497, 96] width 5 height 5
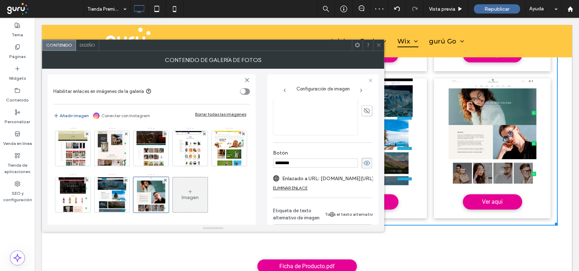
click at [379, 44] on icon at bounding box center [378, 44] width 5 height 5
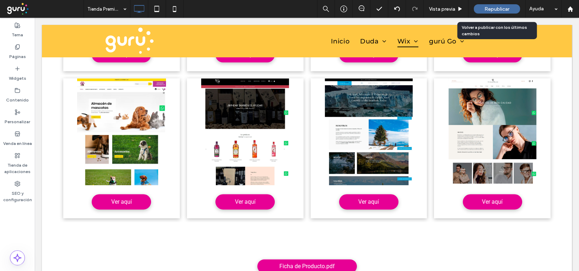
click at [487, 6] on span "Republicar" at bounding box center [497, 9] width 25 height 6
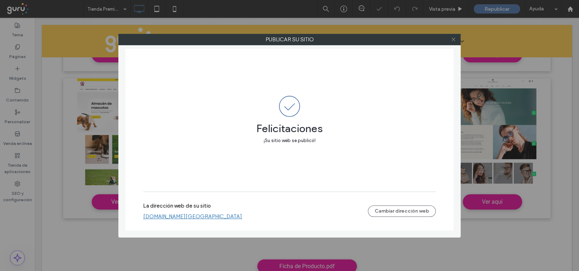
click at [451, 39] on icon at bounding box center [453, 39] width 5 height 5
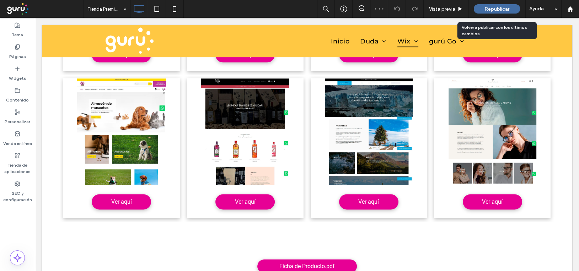
click at [489, 7] on span "Republicar" at bounding box center [497, 9] width 25 height 6
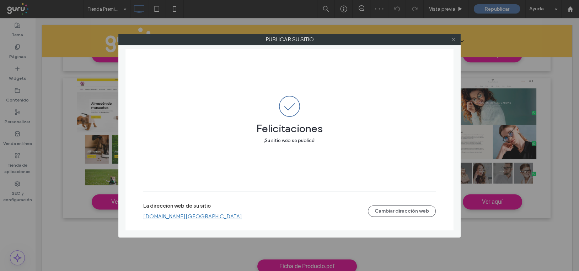
click at [452, 40] on icon at bounding box center [453, 39] width 5 height 5
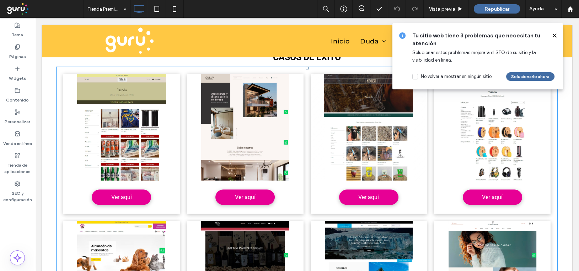
scroll to position [901, 0]
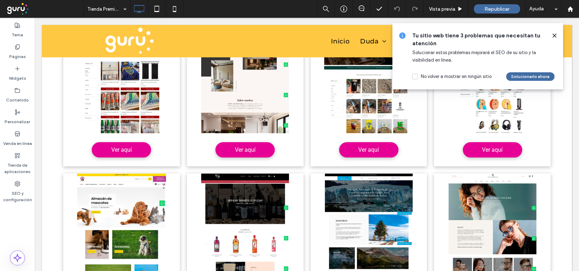
drag, startPoint x: 554, startPoint y: 34, endPoint x: 519, endPoint y: 17, distance: 39.1
click at [554, 34] on use at bounding box center [554, 35] width 3 height 3
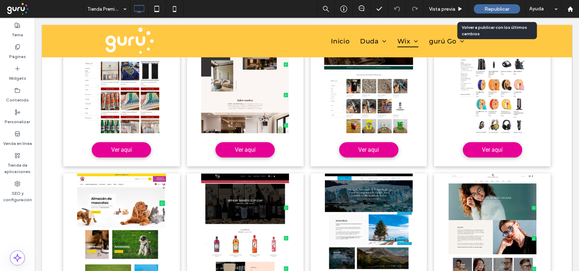
click at [500, 7] on span "Republicar" at bounding box center [497, 9] width 25 height 6
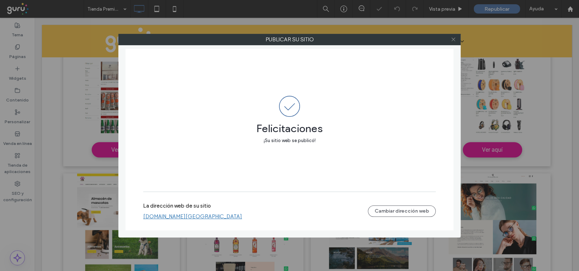
click at [454, 38] on icon at bounding box center [453, 39] width 5 height 5
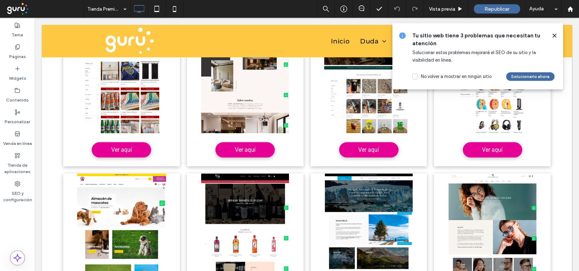
drag, startPoint x: 556, startPoint y: 36, endPoint x: 521, endPoint y: 17, distance: 40.1
click at [556, 36] on icon at bounding box center [555, 36] width 6 height 6
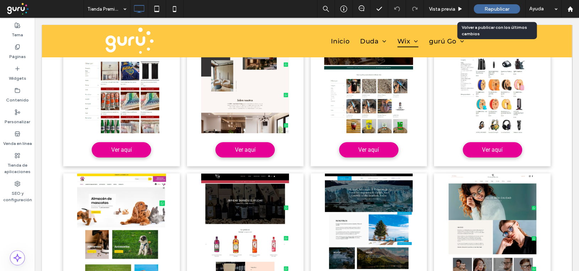
click at [500, 10] on span "Republicar" at bounding box center [497, 9] width 25 height 6
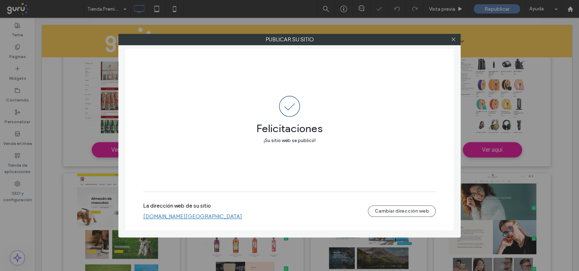
drag, startPoint x: 453, startPoint y: 38, endPoint x: 418, endPoint y: 6, distance: 47.1
click at [453, 38] on icon at bounding box center [453, 39] width 5 height 5
